Goal: Information Seeking & Learning: Learn about a topic

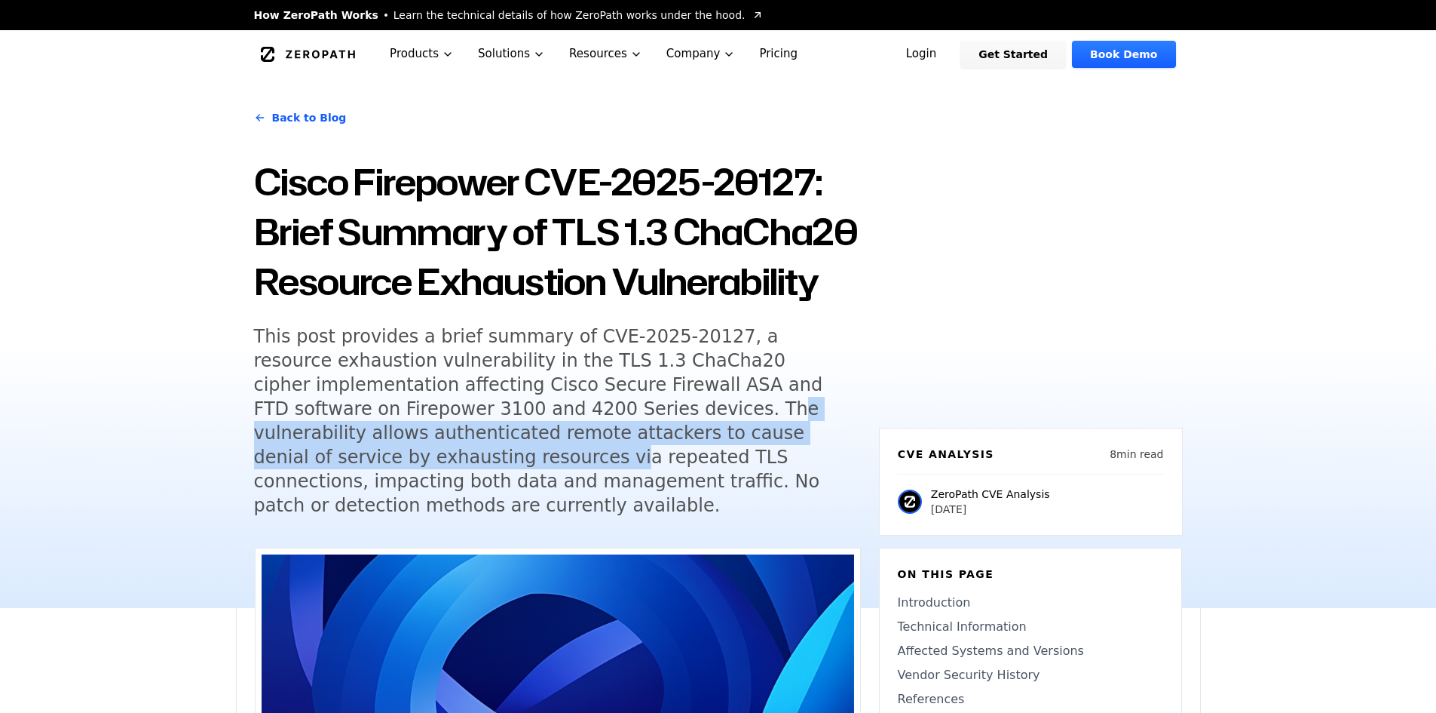
drag, startPoint x: 467, startPoint y: 457, endPoint x: 746, endPoint y: 474, distance: 279.5
click at [746, 474] on h5 "This post provides a brief summary of CVE-2025-20127, a resource exhaustion vul…" at bounding box center [543, 420] width 579 height 193
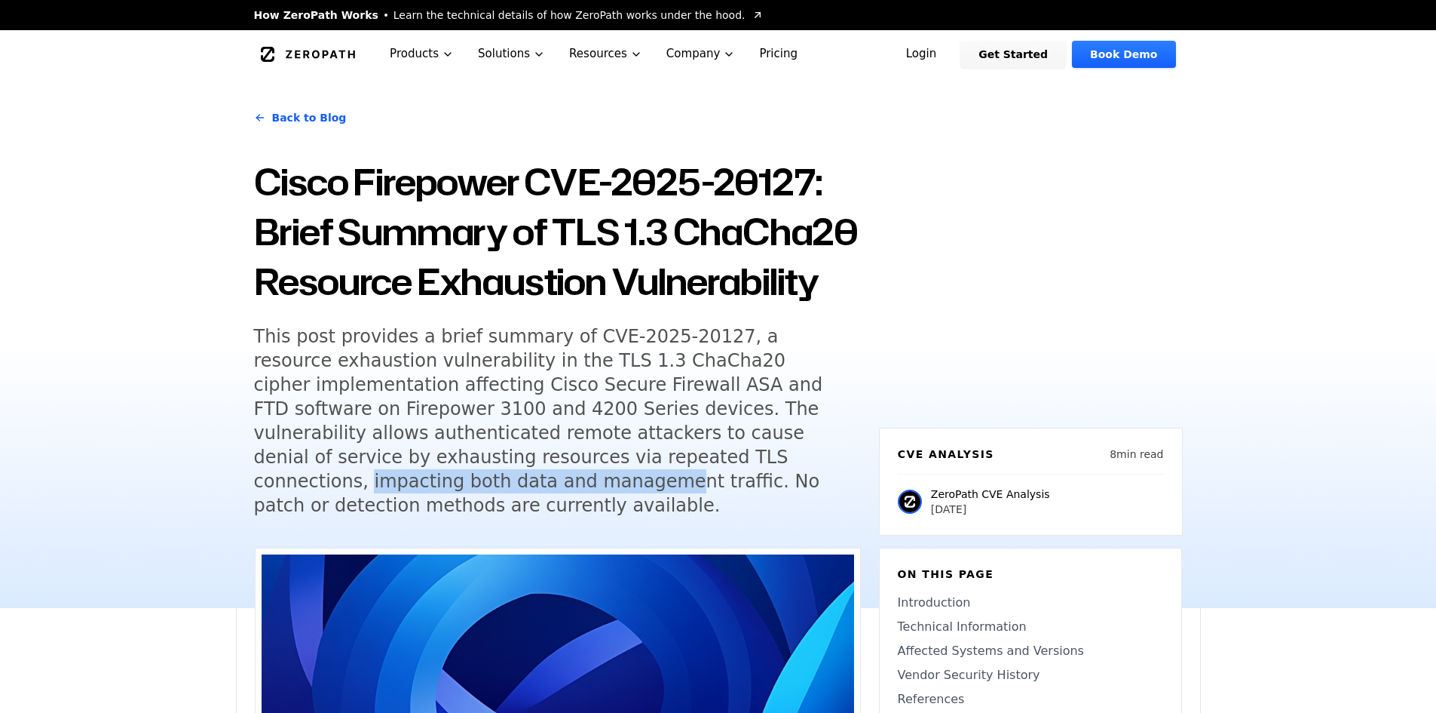
drag, startPoint x: 390, startPoint y: 510, endPoint x: 682, endPoint y: 507, distance: 291.8
click at [682, 507] on h5 "This post provides a brief summary of CVE-2025-20127, a resource exhaustion vul…" at bounding box center [543, 420] width 579 height 193
click at [714, 504] on h5 "This post provides a brief summary of CVE-2025-20127, a resource exhaustion vul…" at bounding box center [543, 420] width 579 height 193
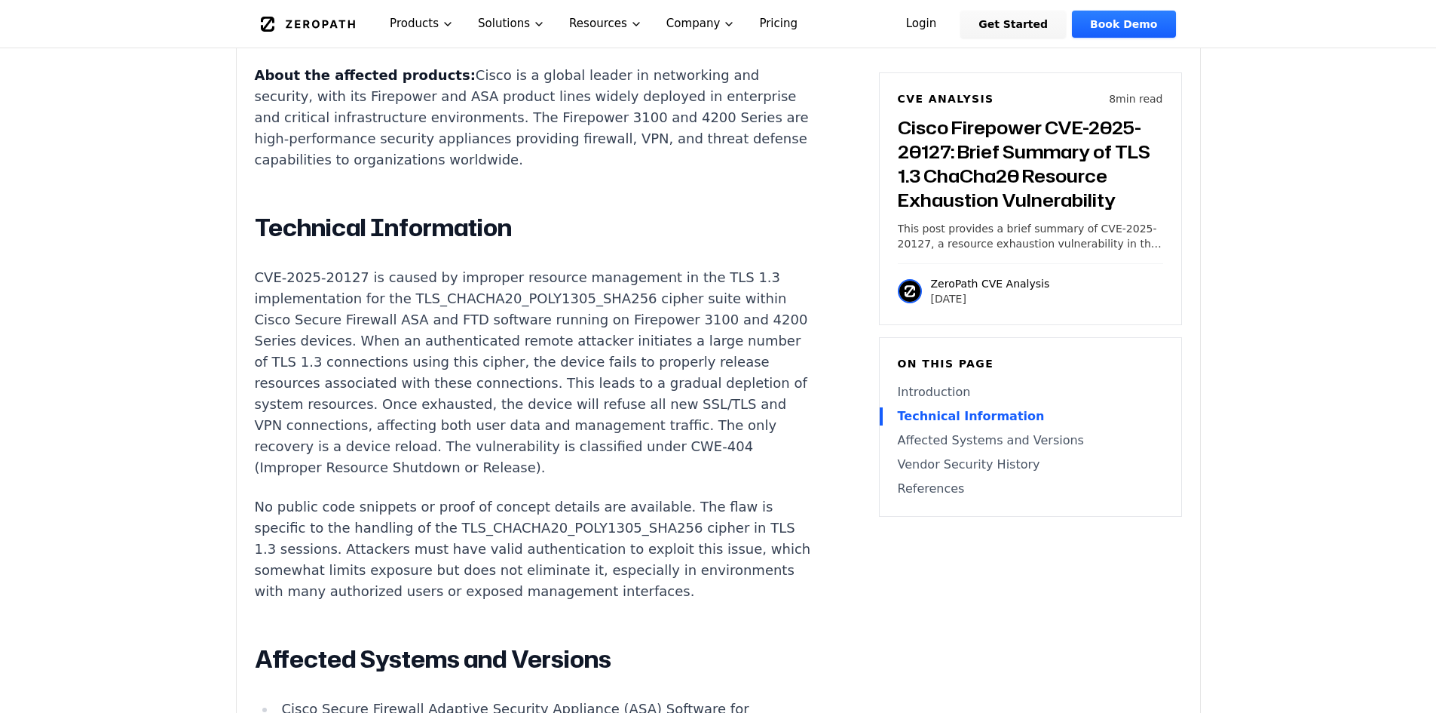
scroll to position [1508, 0]
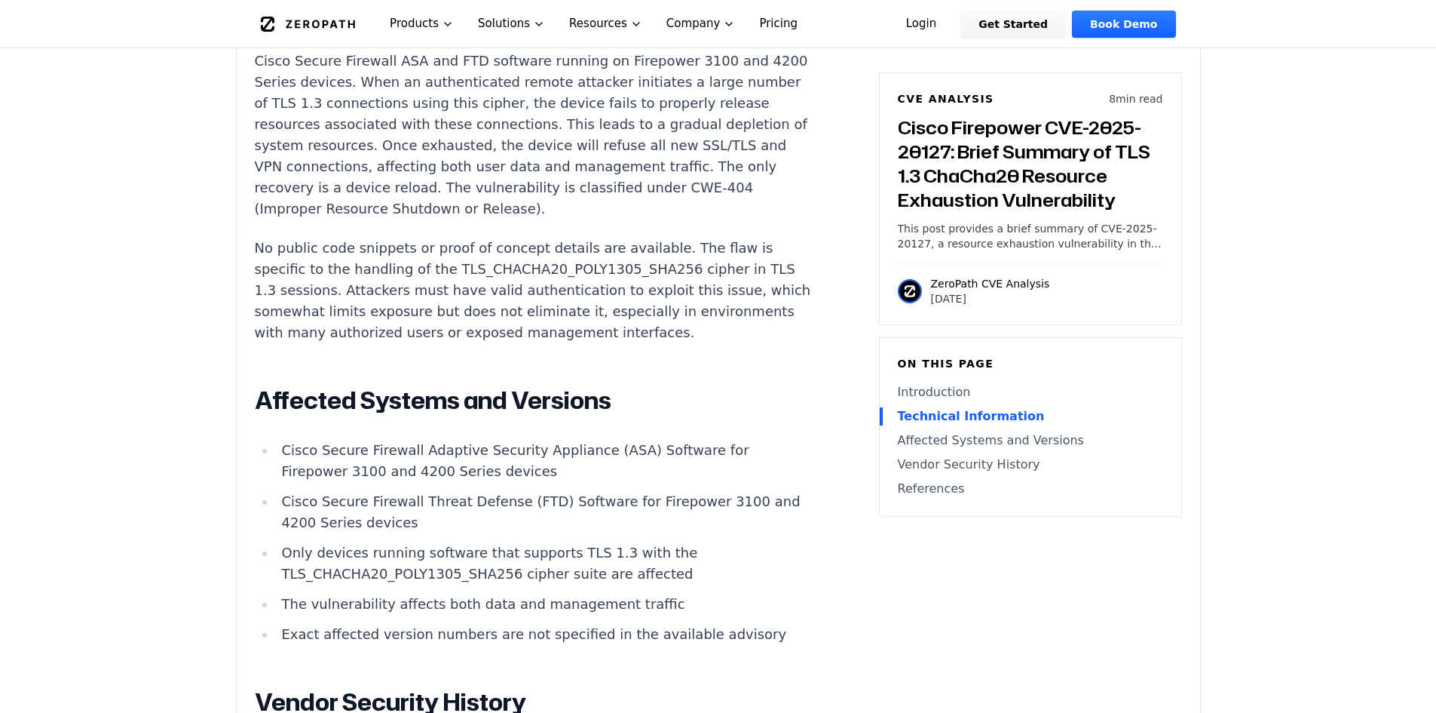
click at [1281, 538] on main "How ZeroPath Works Learn the technical details of how ZeroPath works under the …" at bounding box center [718, 574] width 1436 height 4165
